Goal: Use online tool/utility: Utilize a website feature to perform a specific function

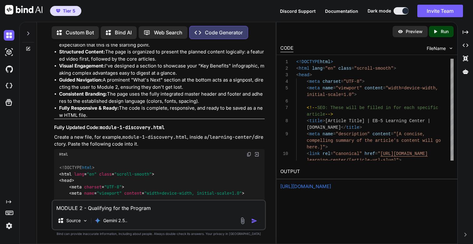
scroll to position [20209, 0]
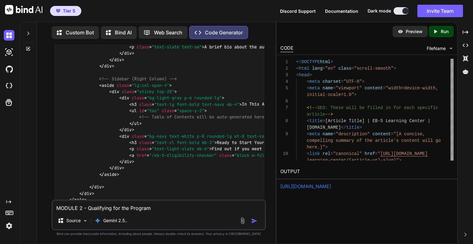
scroll to position [23643, 0]
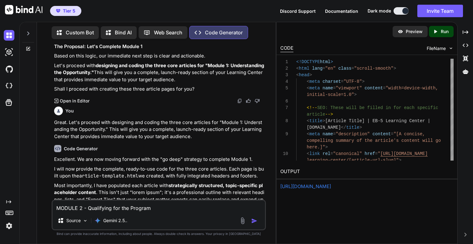
drag, startPoint x: 53, startPoint y: 95, endPoint x: 223, endPoint y: 95, distance: 169.4
click at [223, 95] on div "You Code Generator Of course. This is excellent, detailed feedback. Creating a …" at bounding box center [159, 122] width 213 height 156
click at [172, 206] on textarea "MODULE 2 - Qualifying for the Program" at bounding box center [159, 206] width 212 height 11
paste textarea "This is great. Now lets design and code "Understanding the Opportunity""
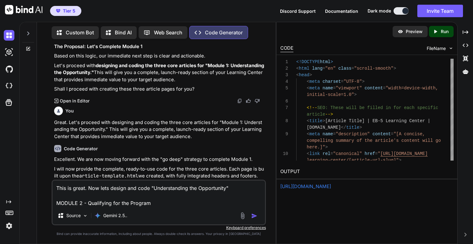
click at [70, 203] on textarea "This is great. Now lets design and code "Understanding the Opportunity" MODULE …" at bounding box center [159, 194] width 212 height 26
click at [152, 188] on textarea "This is great. Now lets design and code "Understanding the Opportunity"" at bounding box center [159, 194] width 212 height 26
paste textarea "MODULE 2 - Qualifying for the Program"
click at [162, 205] on textarea "This is great. Now lets design and code MODULE 2 - Qualifying for the Program" at bounding box center [159, 194] width 212 height 26
paste textarea "1) Make changes only if necessary to the sections required. 2) Ensure the code …"
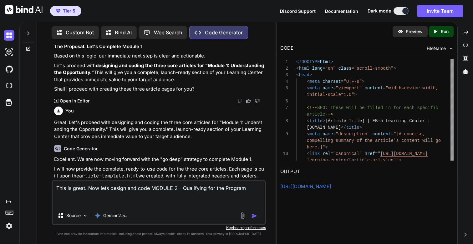
scroll to position [8, 0]
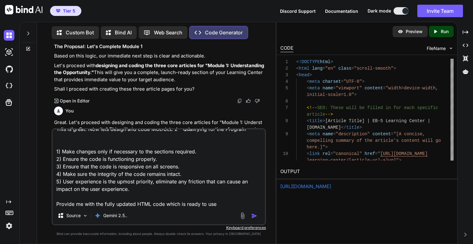
type textarea "This is great. Now lets design and code MODULE 2 - Qualifying for the Program 1…"
click at [252, 216] on img "button" at bounding box center [254, 216] width 6 height 6
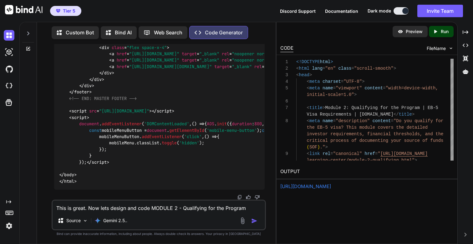
scroll to position [35324, 0]
click at [440, 29] on p "Run" at bounding box center [444, 31] width 8 height 6
click at [307, 187] on link "[URL][DOMAIN_NAME]" at bounding box center [305, 186] width 51 height 6
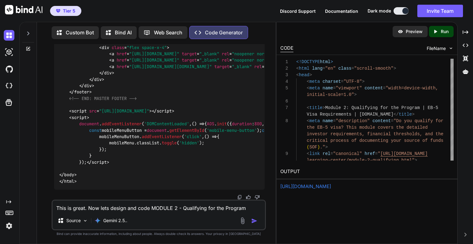
drag, startPoint x: 154, startPoint y: 124, endPoint x: 101, endPoint y: 123, distance: 53.1
copy code "module-2-qualifying"
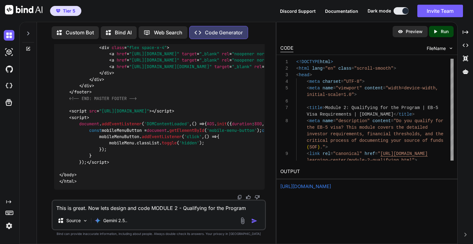
scroll to position [35324, 0]
click at [108, 209] on textarea "This is great. Now lets design and code MODULE 2 - Qualifying for the Program 1…" at bounding box center [159, 206] width 212 height 11
drag, startPoint x: 230, startPoint y: 72, endPoint x: 171, endPoint y: 73, distance: 59.1
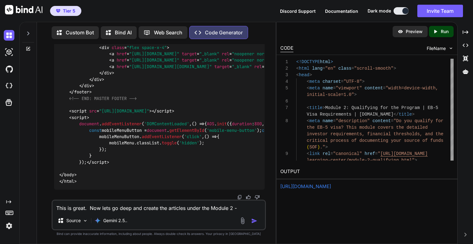
copy p "Qualifying for the Program"
click at [247, 208] on textarea "This is great. Now lets go deep and create the articles under the Module 2 -" at bounding box center [159, 206] width 212 height 11
paste textarea "Qualifying for the Program"
type textarea "This is great. Now lets go deep and create the articles under the Module 2 - Qu…"
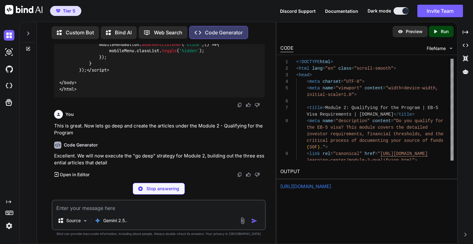
scroll to position [35397, 0]
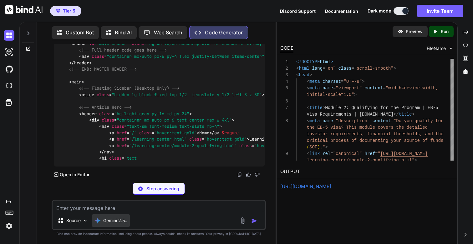
click at [117, 221] on p "Gemini 2.5.." at bounding box center [115, 221] width 24 height 6
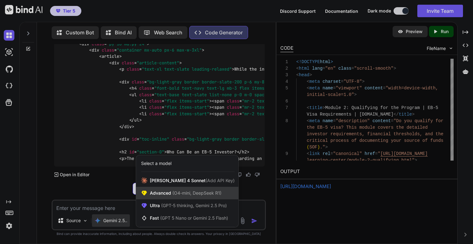
click at [177, 191] on span "(O4-mini, DeepSeek R1)" at bounding box center [196, 192] width 50 height 5
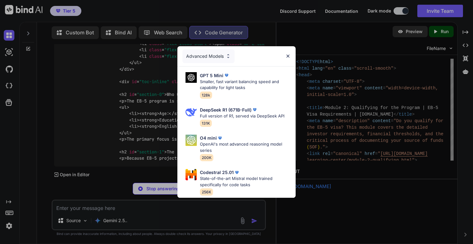
click at [225, 55] on div "Advanced Models" at bounding box center [208, 56] width 52 height 14
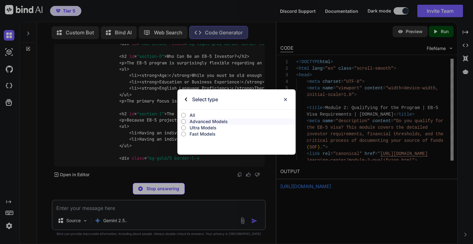
click at [190, 115] on p "All" at bounding box center [242, 115] width 106 height 6
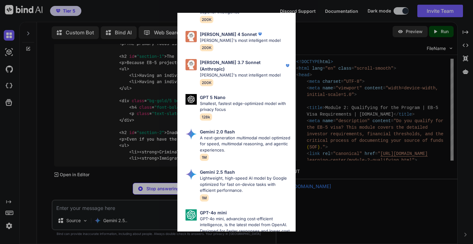
scroll to position [0, 0]
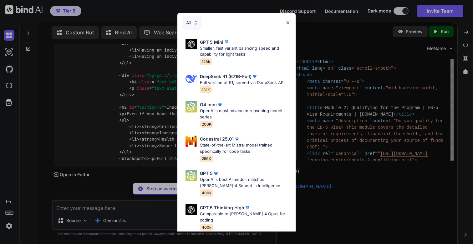
click at [288, 21] on img at bounding box center [287, 22] width 5 height 5
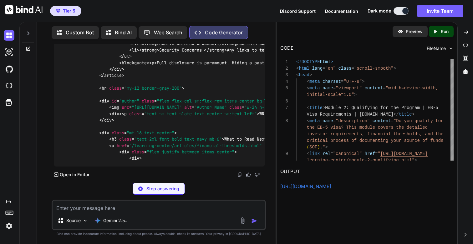
click at [151, 219] on div "Source Gemini 2.5.." at bounding box center [159, 221] width 212 height 15
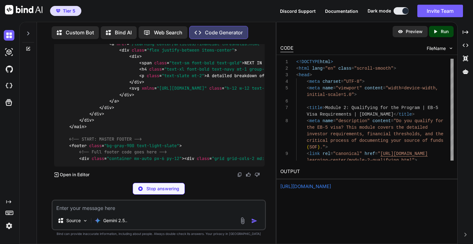
scroll to position [35555, 0]
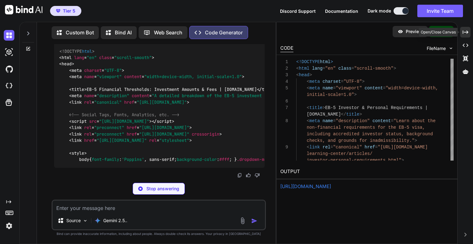
click at [439, 34] on div "Open/Close Canvas" at bounding box center [437, 32] width 39 height 9
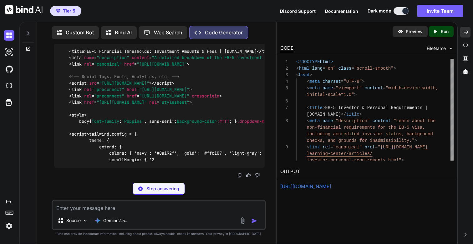
click at [438, 29] on icon "Created with Pixso." at bounding box center [436, 32] width 8 height 6
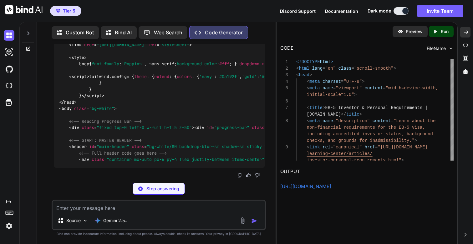
click at [303, 188] on link "[URL][DOMAIN_NAME]" at bounding box center [305, 186] width 51 height 6
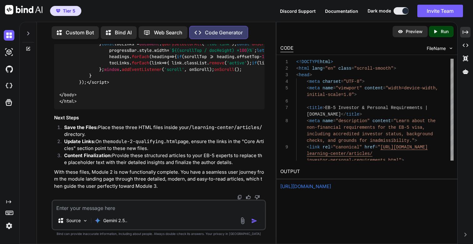
scroll to position [38107, 0]
click at [435, 34] on icon "Created with Pixso." at bounding box center [435, 32] width 6 height 6
click at [300, 187] on link "[URL][DOMAIN_NAME]" at bounding box center [305, 186] width 51 height 6
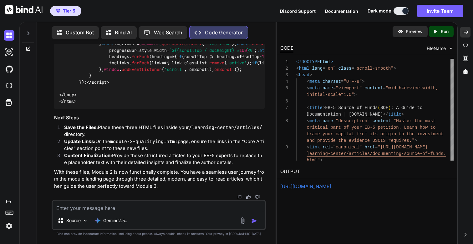
click at [107, 209] on textarea at bounding box center [159, 206] width 212 height 11
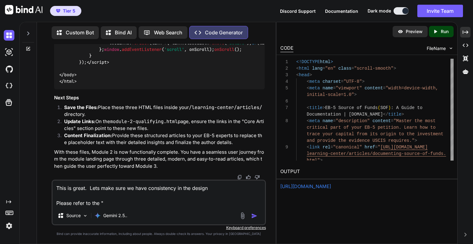
paste textarea "What is the EB-5 Visa? A Comprehensive Guide for Global Investors"
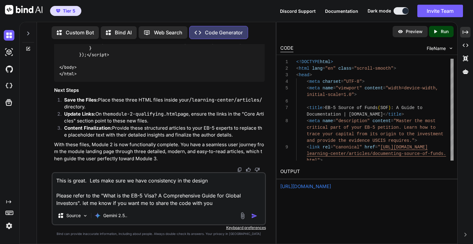
type textarea "This is great. Lets make sure we have consistency in the design Please refer to…"
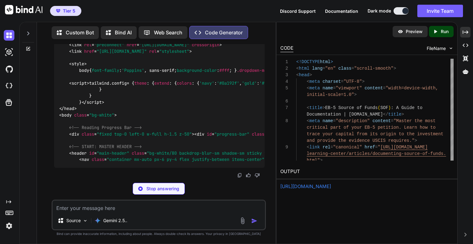
scroll to position [39617, 0]
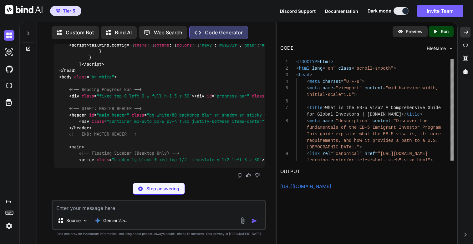
click at [442, 29] on p "Run" at bounding box center [444, 31] width 8 height 6
click at [306, 187] on link "[URL][DOMAIN_NAME]" at bounding box center [305, 186] width 51 height 6
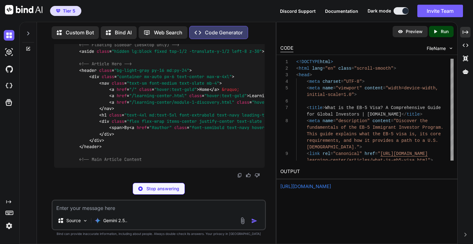
click at [163, 188] on p "Stop answering" at bounding box center [162, 189] width 33 height 6
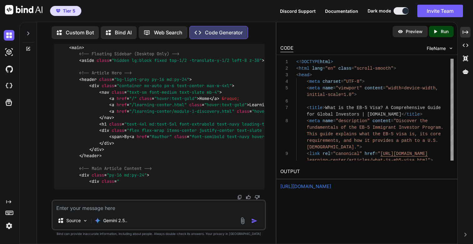
scroll to position [41237, 0]
click at [130, 207] on textarea at bounding box center [159, 206] width 212 height 11
paste textarea "<!DOCTYPE html> <html lang="en" class="scroll-smooth"> <head> <meta charset="UT…"
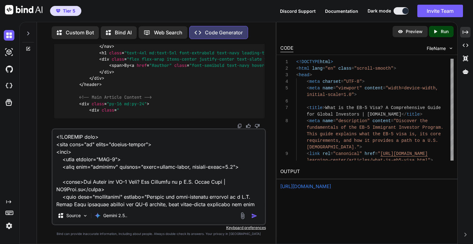
scroll to position [39461, 0]
drag, startPoint x: 55, startPoint y: 59, endPoint x: 100, endPoint y: 77, distance: 48.7
drag, startPoint x: 196, startPoint y: 59, endPoint x: 61, endPoint y: 70, distance: 135.1
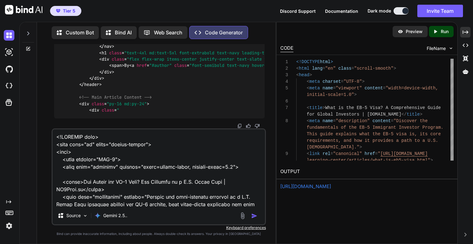
click at [61, 70] on div "You Code Generator Of course. This is excellent, detailed feedback. Creating a …" at bounding box center [159, 86] width 213 height 84
drag, startPoint x: 55, startPoint y: 106, endPoint x: 195, endPoint y: 108, distance: 140.3
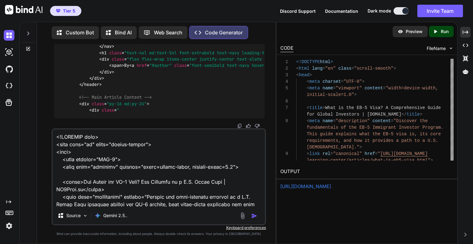
copy p "This is great. Lets make sure we have consistency in the design"
click at [156, 150] on textarea at bounding box center [159, 168] width 212 height 78
paste textarea "This is great. Lets make sure we have consistency in the design"
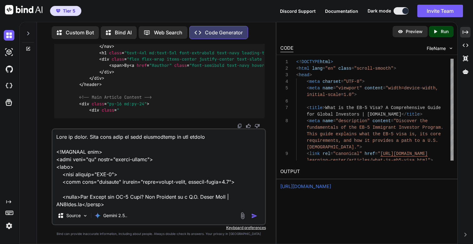
click at [200, 137] on textarea at bounding box center [159, 168] width 212 height 78
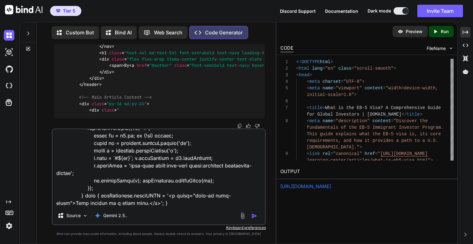
scroll to position [2627, 0]
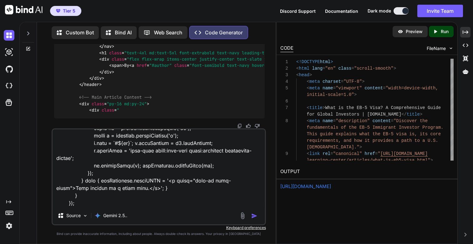
paste textarea "1) Make changes only if necessary to the sections required. 2) Ensure the code …"
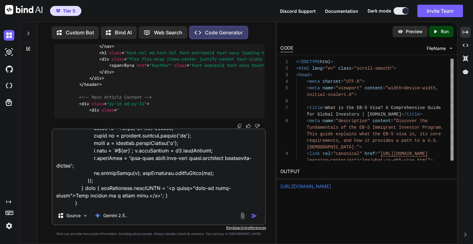
scroll to position [2687, 0]
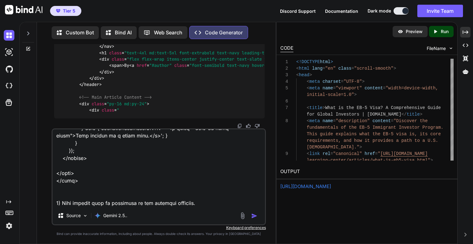
type textarea "This is great. Lets make sure we have consistency in the layout. Find below the…"
click at [255, 214] on img "button" at bounding box center [254, 216] width 6 height 6
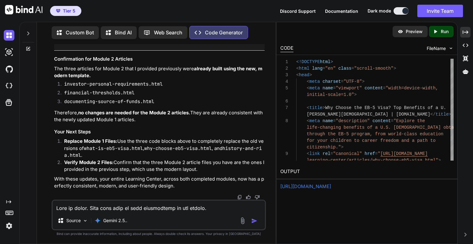
scroll to position [42758, 0]
click at [441, 32] on p "Run" at bounding box center [444, 31] width 8 height 6
click at [317, 186] on link "[URL][DOMAIN_NAME]" at bounding box center [305, 186] width 51 height 6
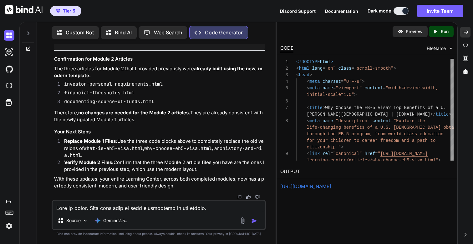
click at [133, 211] on textarea at bounding box center [159, 206] width 212 height 11
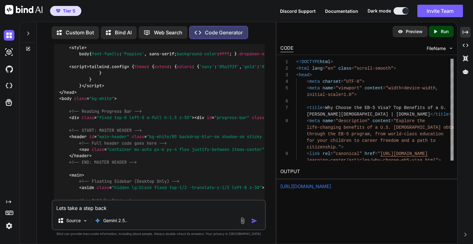
scroll to position [32712, 0]
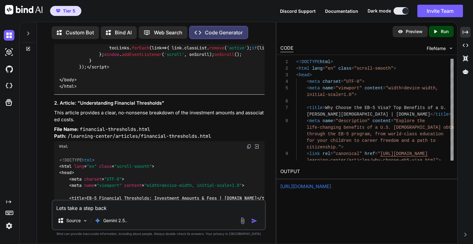
click at [31, 93] on div at bounding box center [28, 132] width 17 height 223
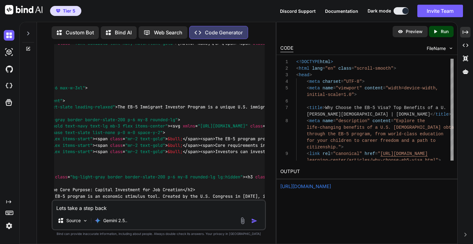
scroll to position [35395, 0]
drag, startPoint x: 55, startPoint y: 148, endPoint x: 96, endPoint y: 159, distance: 42.7
click at [96, 159] on div "You Code Generator Of course. This is excellent, detailed feedback. Creating a …" at bounding box center [159, 122] width 213 height 156
click at [138, 208] on textarea "Lets take a step back" at bounding box center [159, 206] width 212 height 11
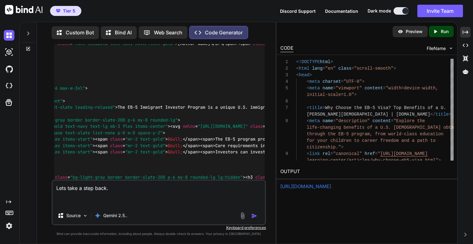
paste textarea "This is great. Now lets go deep and create the articles under the Module 2 - Qu…"
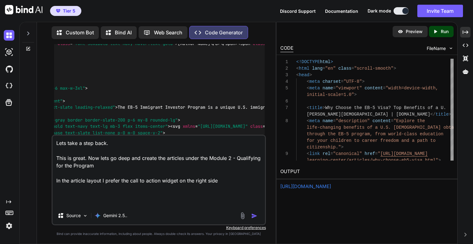
type textarea "Lets take a step back. This is great. Now lets go deep and create the articles …"
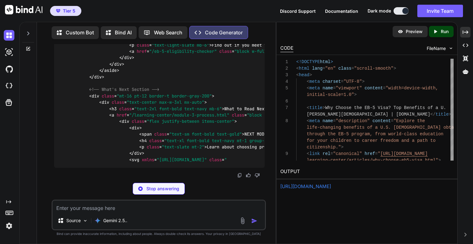
scroll to position [45613, 0]
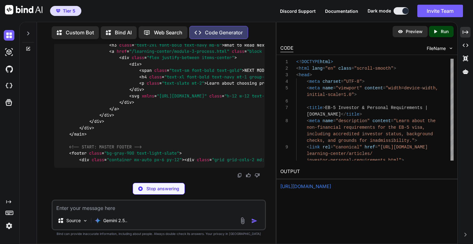
click at [444, 31] on p "Run" at bounding box center [444, 31] width 8 height 6
click at [303, 188] on link "[URL][DOMAIN_NAME]" at bounding box center [305, 186] width 51 height 6
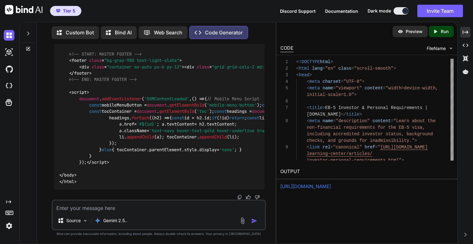
drag, startPoint x: 79, startPoint y: 93, endPoint x: 163, endPoint y: 93, distance: 84.7
copy code "investor-personal-requirements"
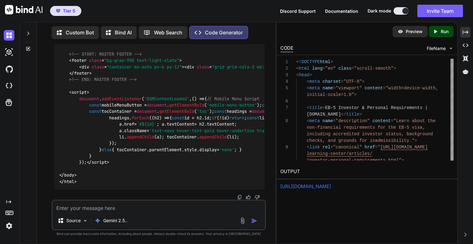
scroll to position [49371, 0]
click at [76, 210] on textarea at bounding box center [159, 206] width 212 height 11
drag, startPoint x: 220, startPoint y: 163, endPoint x: 199, endPoint y: 162, distance: 20.7
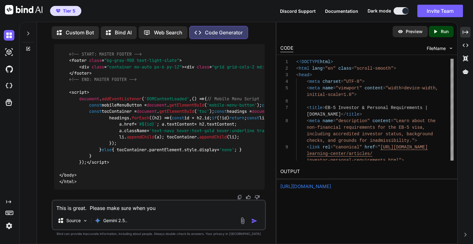
copy code "html"
click at [161, 209] on textarea "This is great. Please make sure when you" at bounding box center [159, 206] width 212 height 11
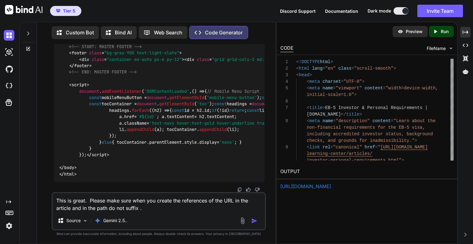
paste textarea "html"
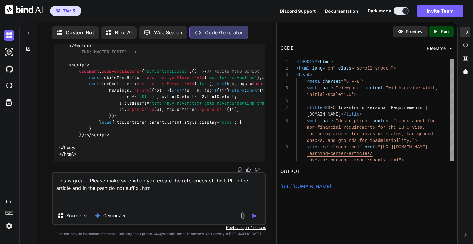
paste textarea "1) Make changes only if necessary to the sections required. 2) Ensure the code …"
type textarea "This is great. Please make sure when you create the references of the URL in th…"
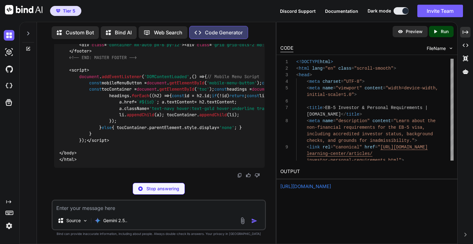
scroll to position [20, 0]
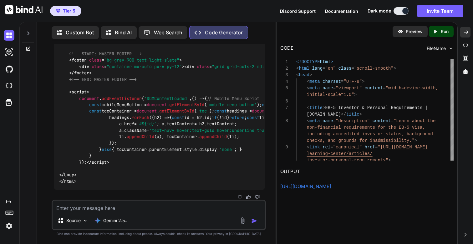
scroll to position [49818, 0]
click at [440, 30] on icon "Created with Pixso." at bounding box center [436, 32] width 8 height 6
click at [311, 188] on link "[URL][DOMAIN_NAME]" at bounding box center [305, 186] width 51 height 6
